Goal: Task Accomplishment & Management: Manage account settings

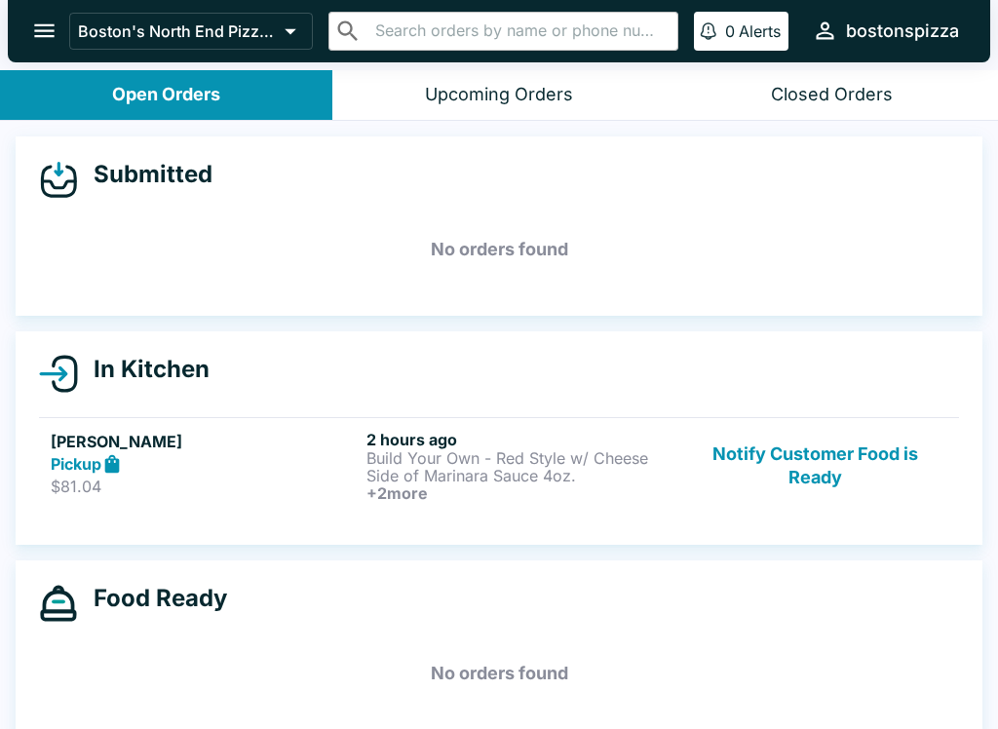
click at [491, 469] on p "Side of Marinara Sauce 4oz." at bounding box center [520, 476] width 308 height 18
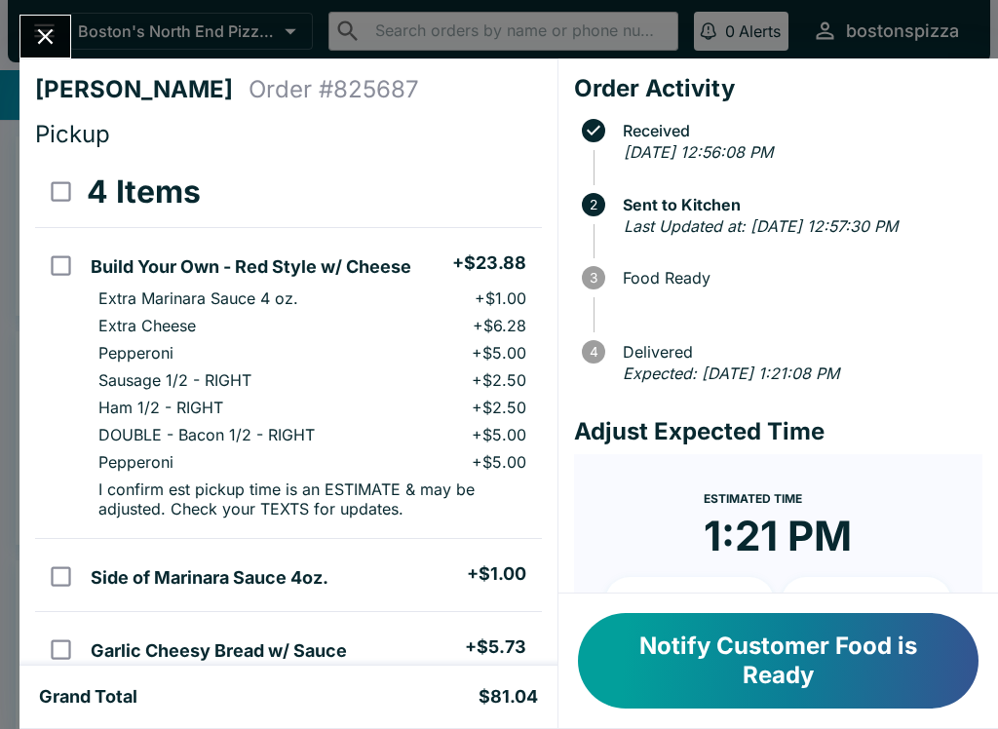
click at [69, 29] on button "Close" at bounding box center [45, 37] width 50 height 42
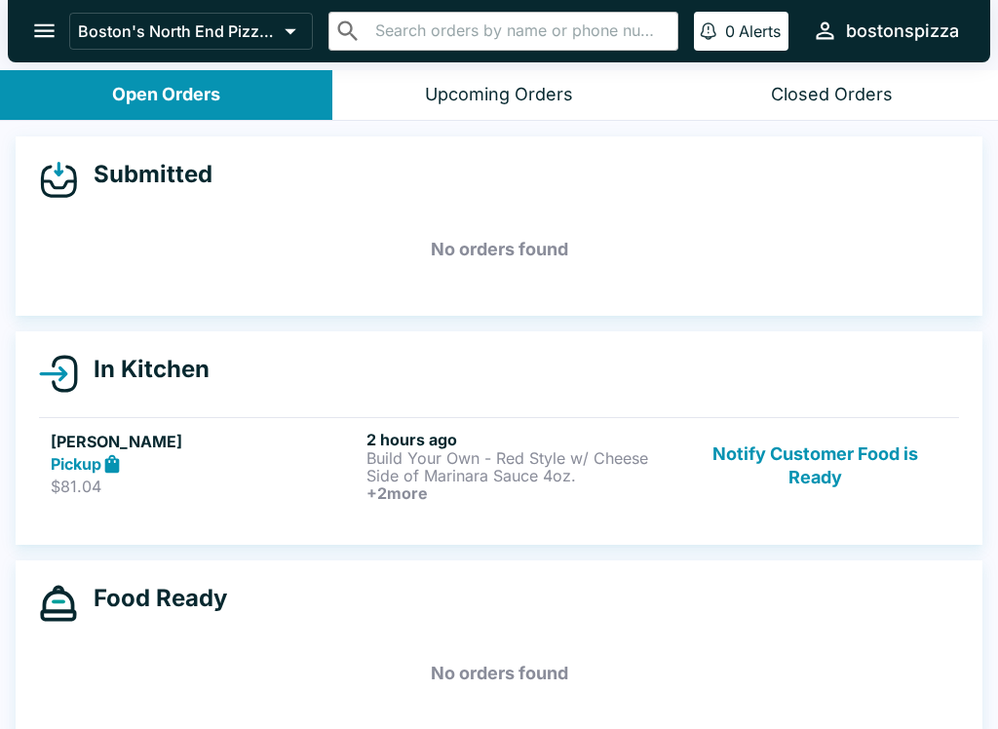
click at [841, 443] on button "Notify Customer Food is Ready" at bounding box center [815, 466] width 264 height 72
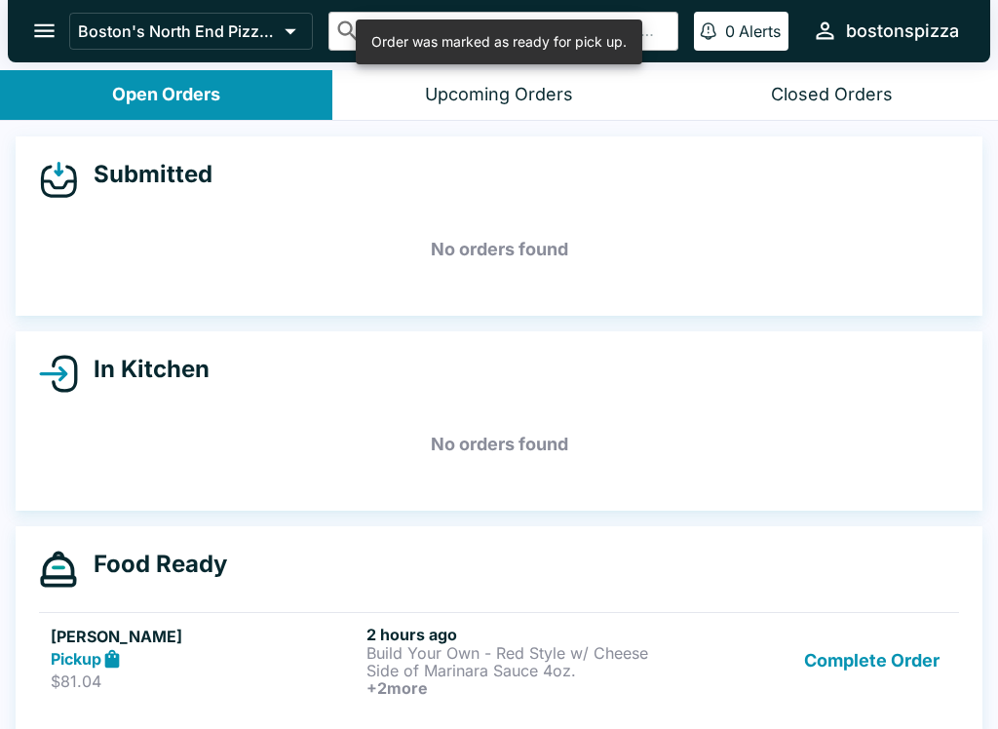
click at [879, 667] on button "Complete Order" at bounding box center [871, 661] width 151 height 72
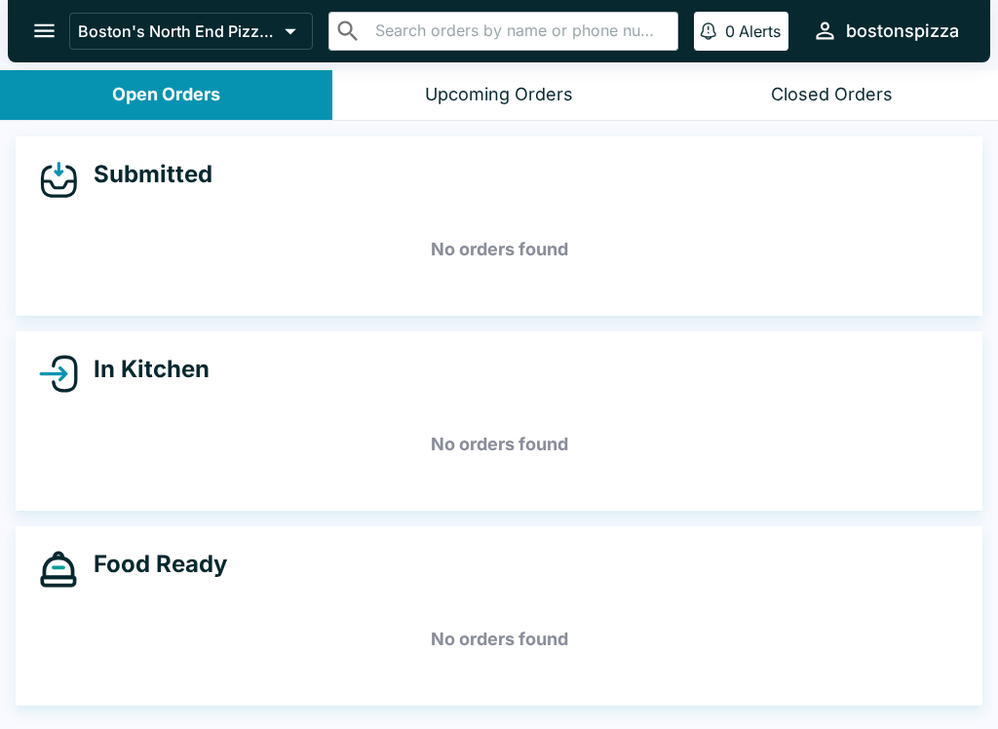
click at [38, 25] on icon "open drawer" at bounding box center [44, 31] width 20 height 14
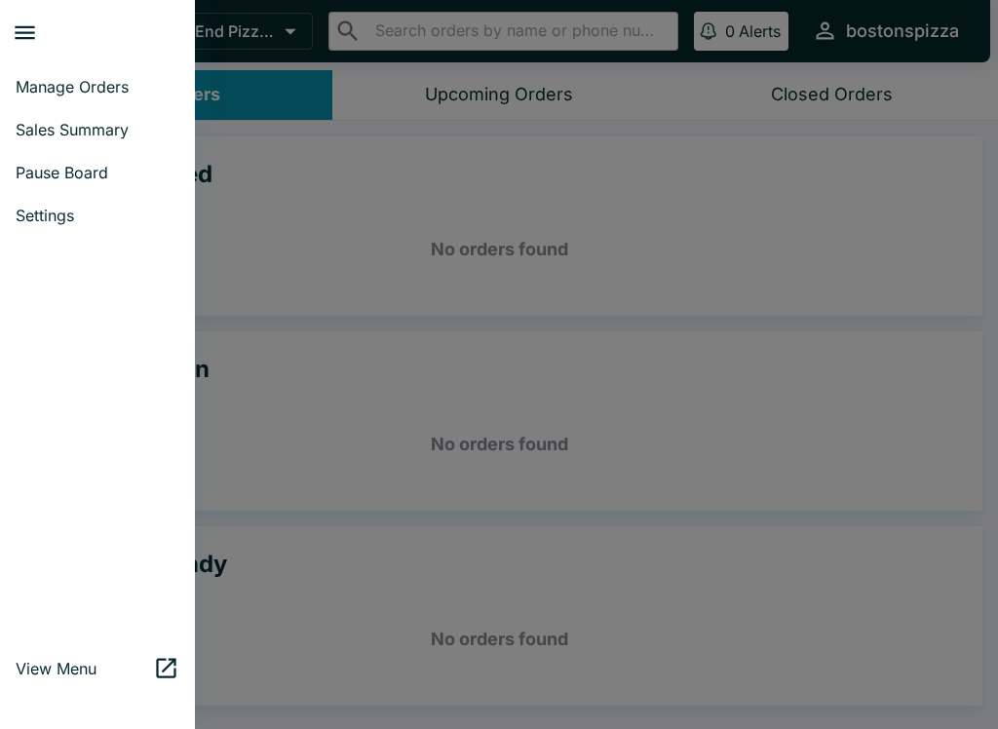
click at [72, 123] on span "Sales Summary" at bounding box center [98, 129] width 164 height 19
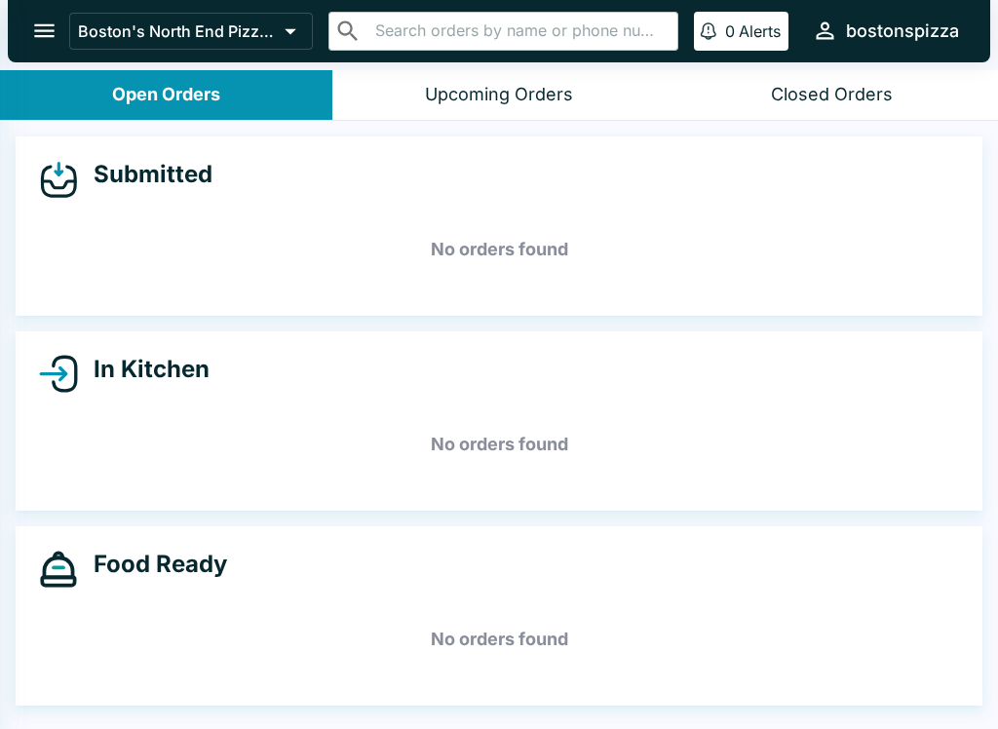
select select "03:00"
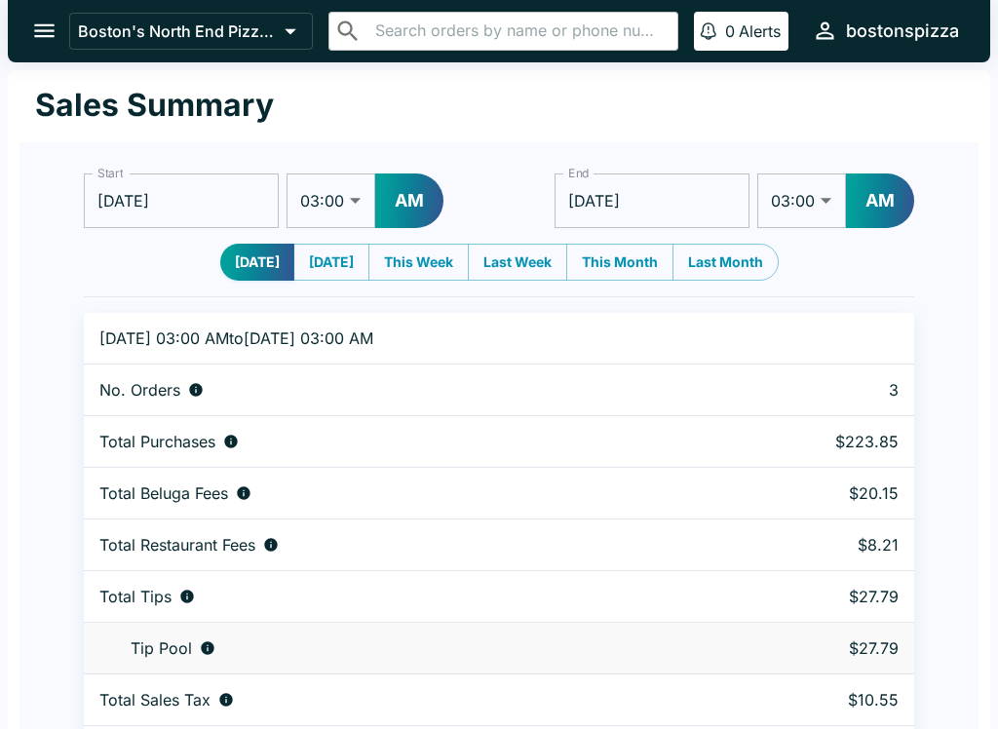
scroll to position [59, 0]
